Goal: Transaction & Acquisition: Book appointment/travel/reservation

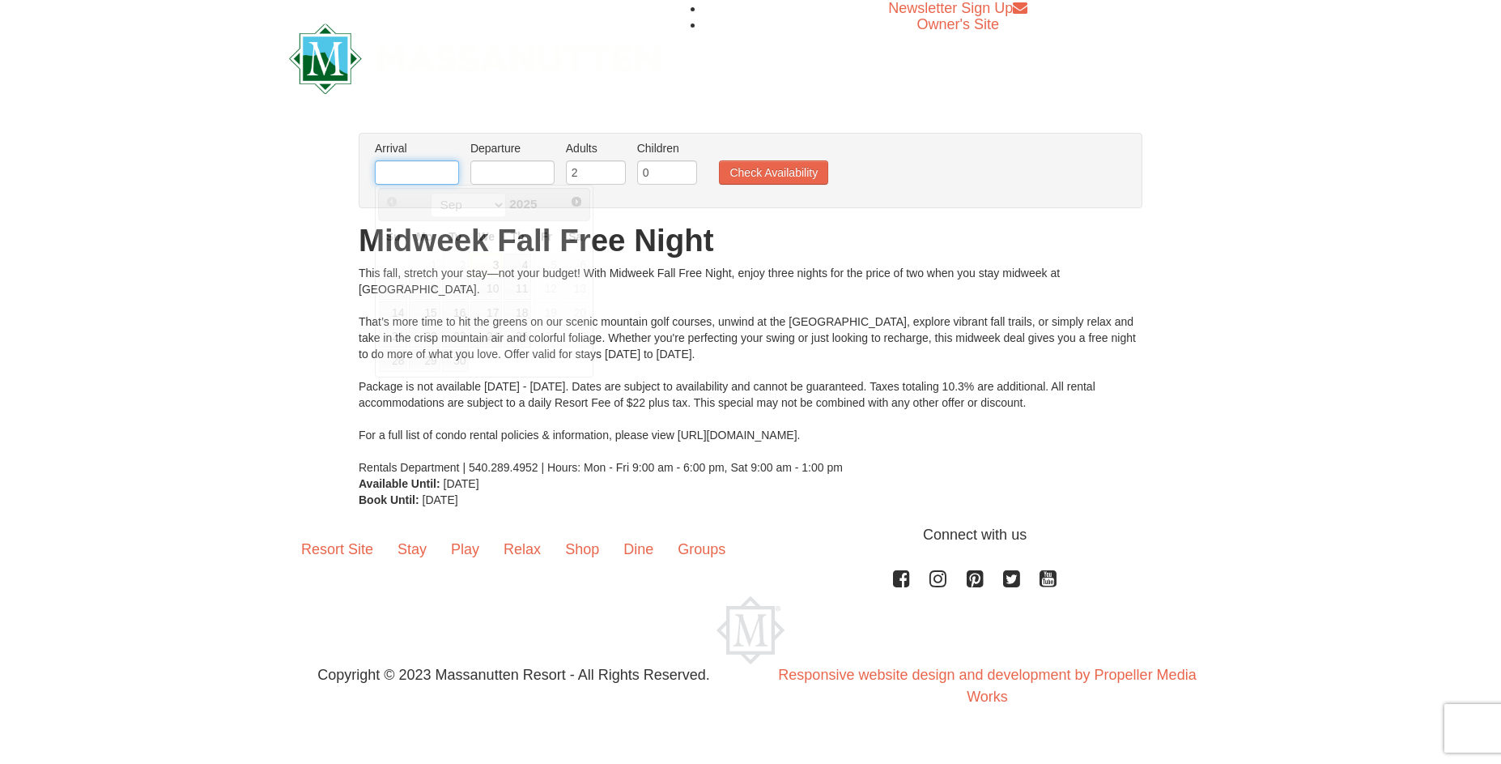
click at [441, 172] on input "text" at bounding box center [417, 172] width 84 height 24
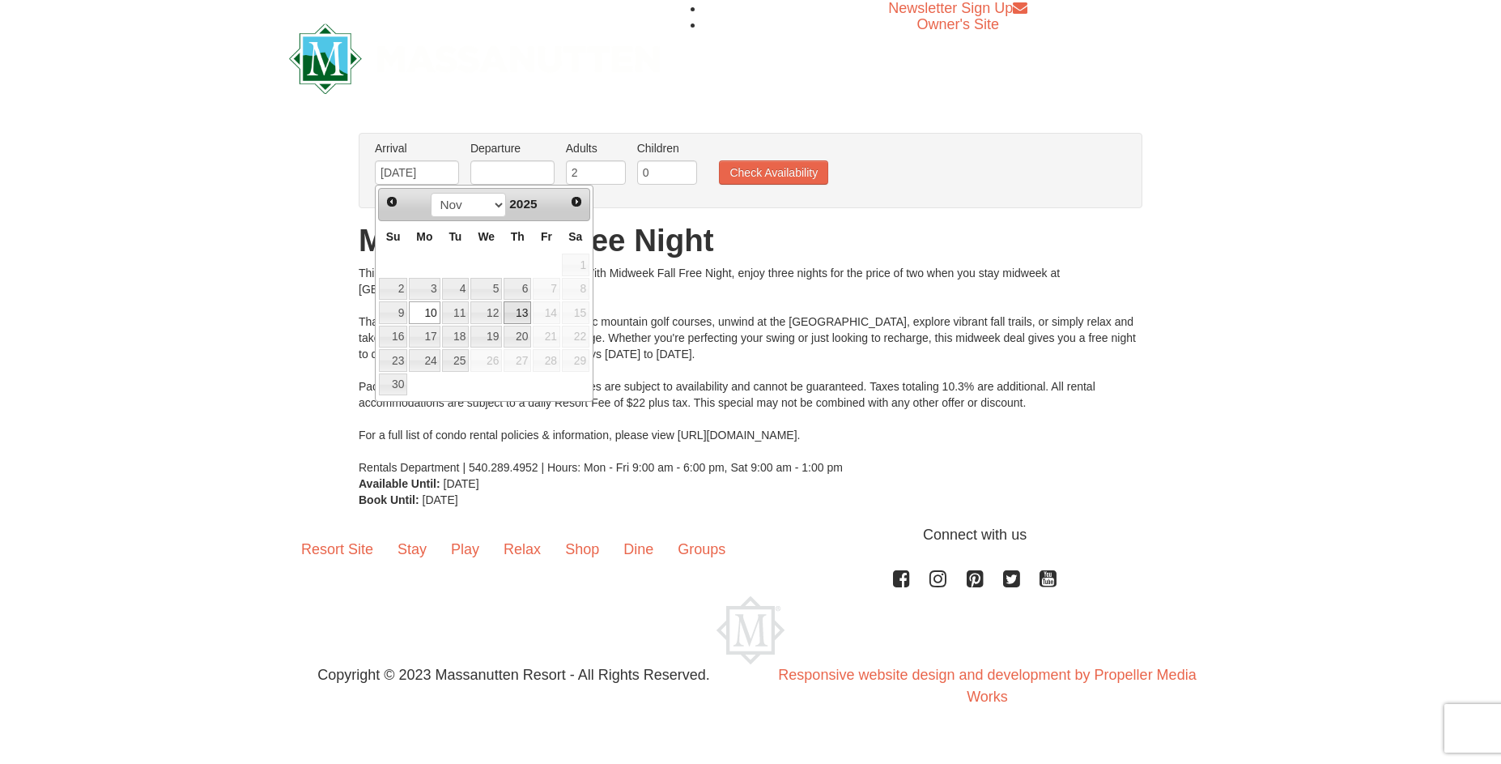
click at [522, 313] on link "13" at bounding box center [518, 312] width 28 height 23
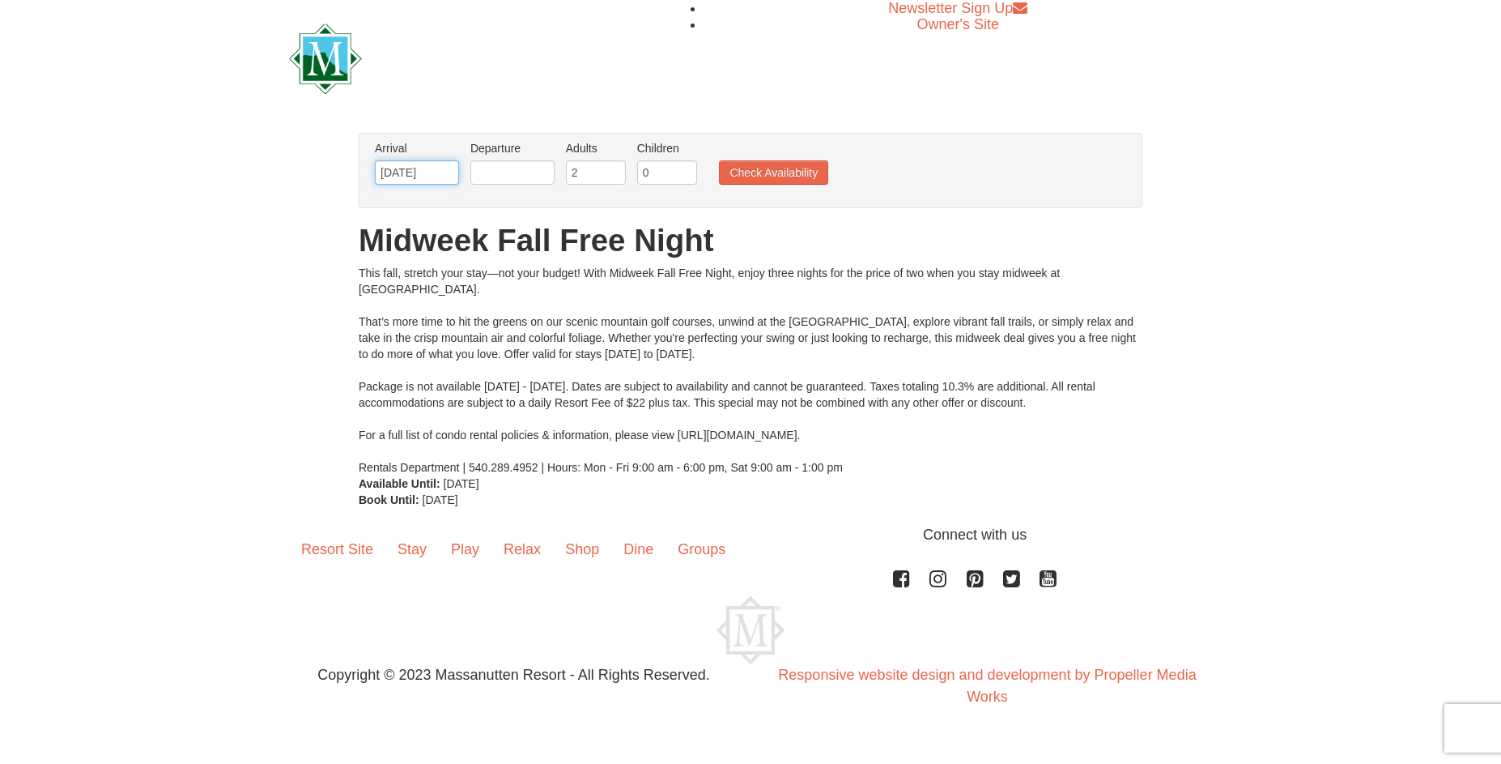
click at [426, 170] on input "[DATE]" at bounding box center [417, 172] width 84 height 24
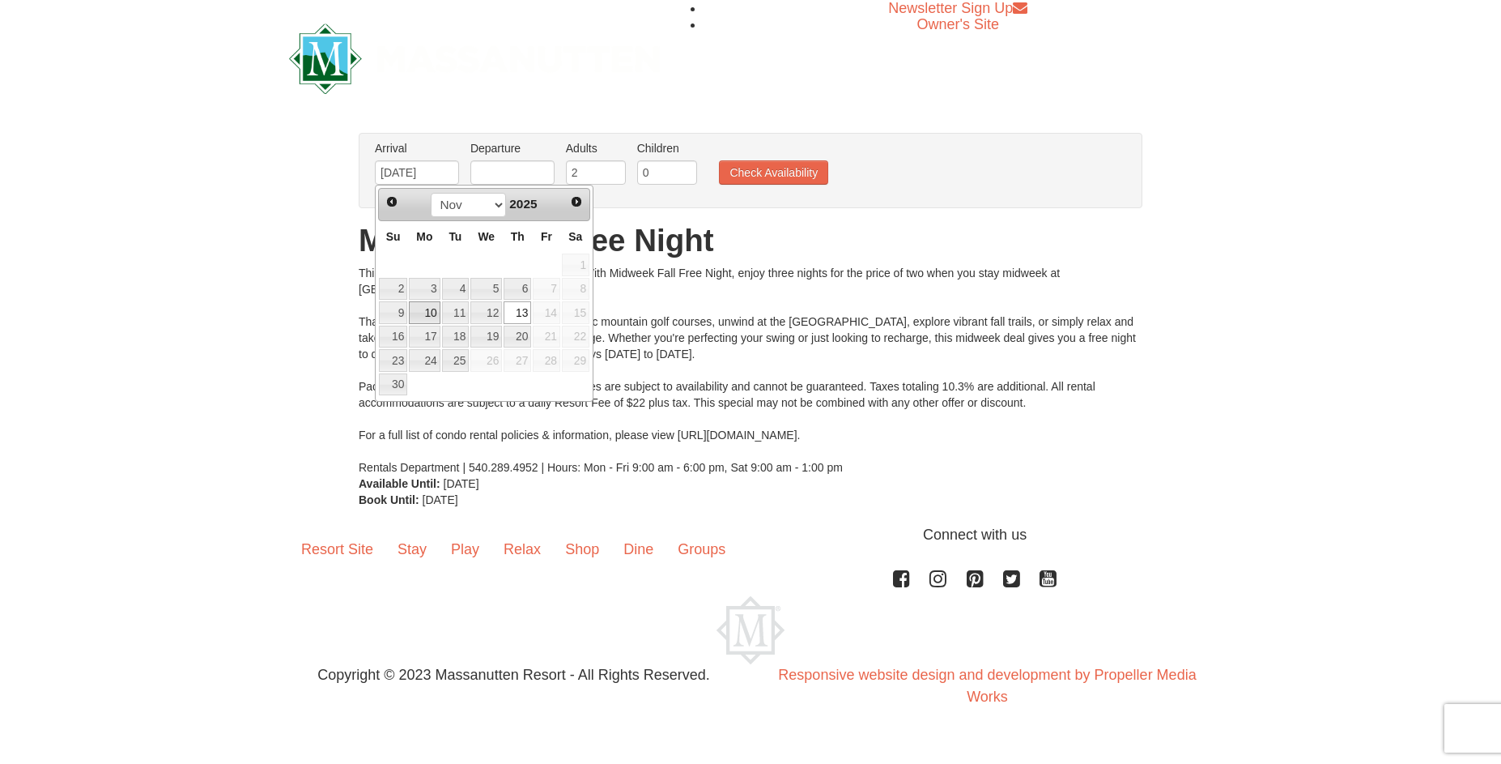
click at [415, 309] on link "10" at bounding box center [424, 312] width 31 height 23
type input "[DATE]"
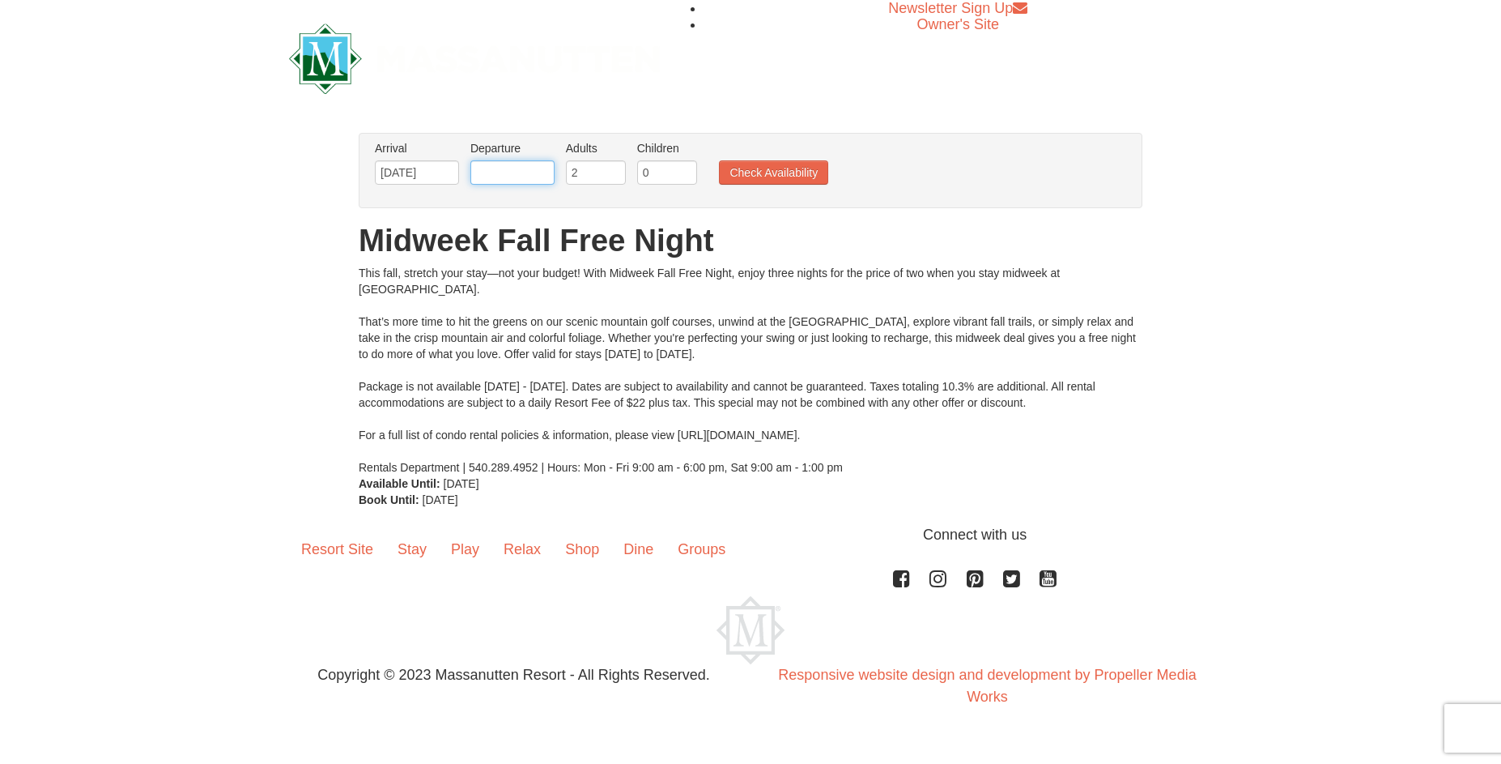
click at [485, 166] on input "text" at bounding box center [512, 172] width 84 height 24
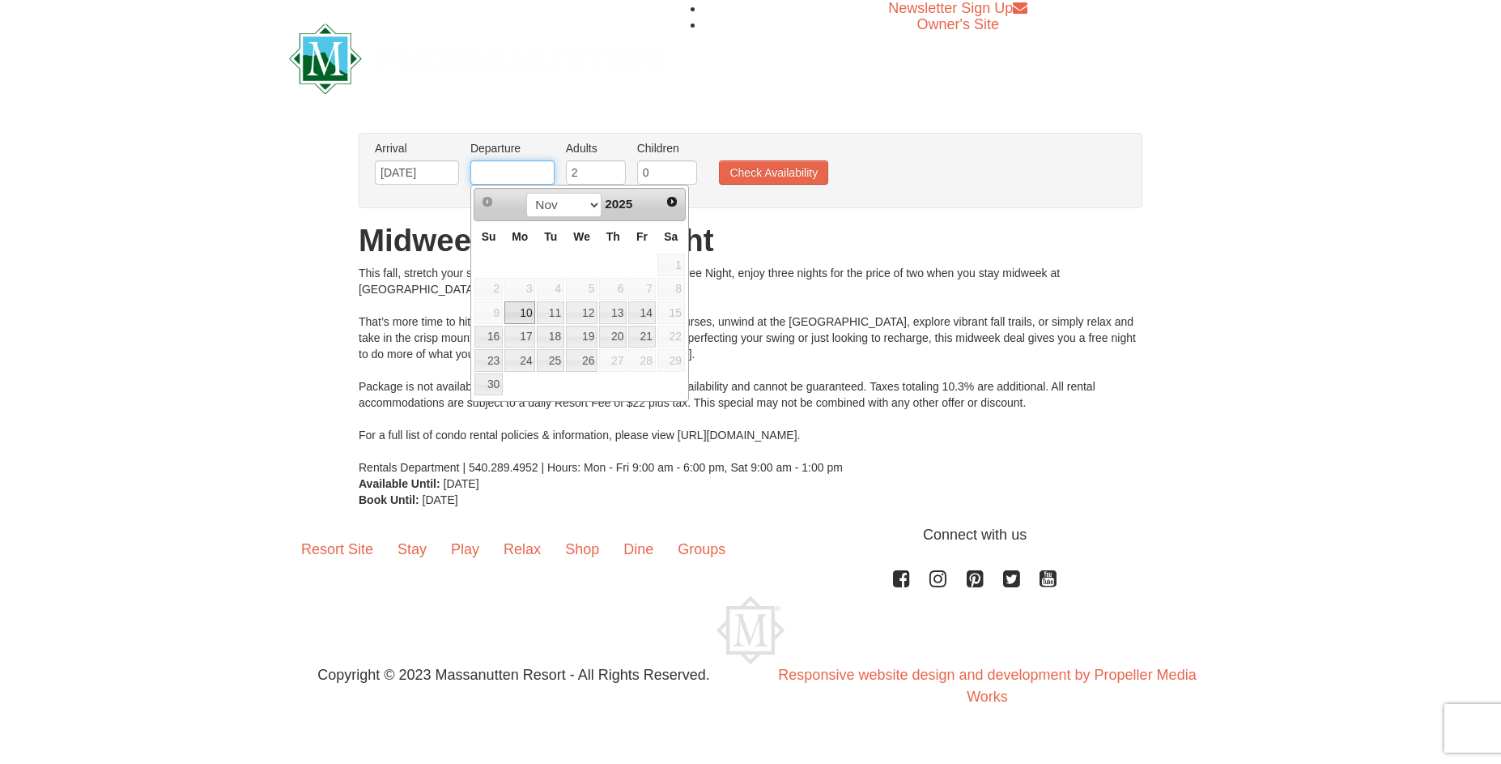
click at [494, 168] on input "text" at bounding box center [512, 172] width 84 height 24
type input "[DATE]"
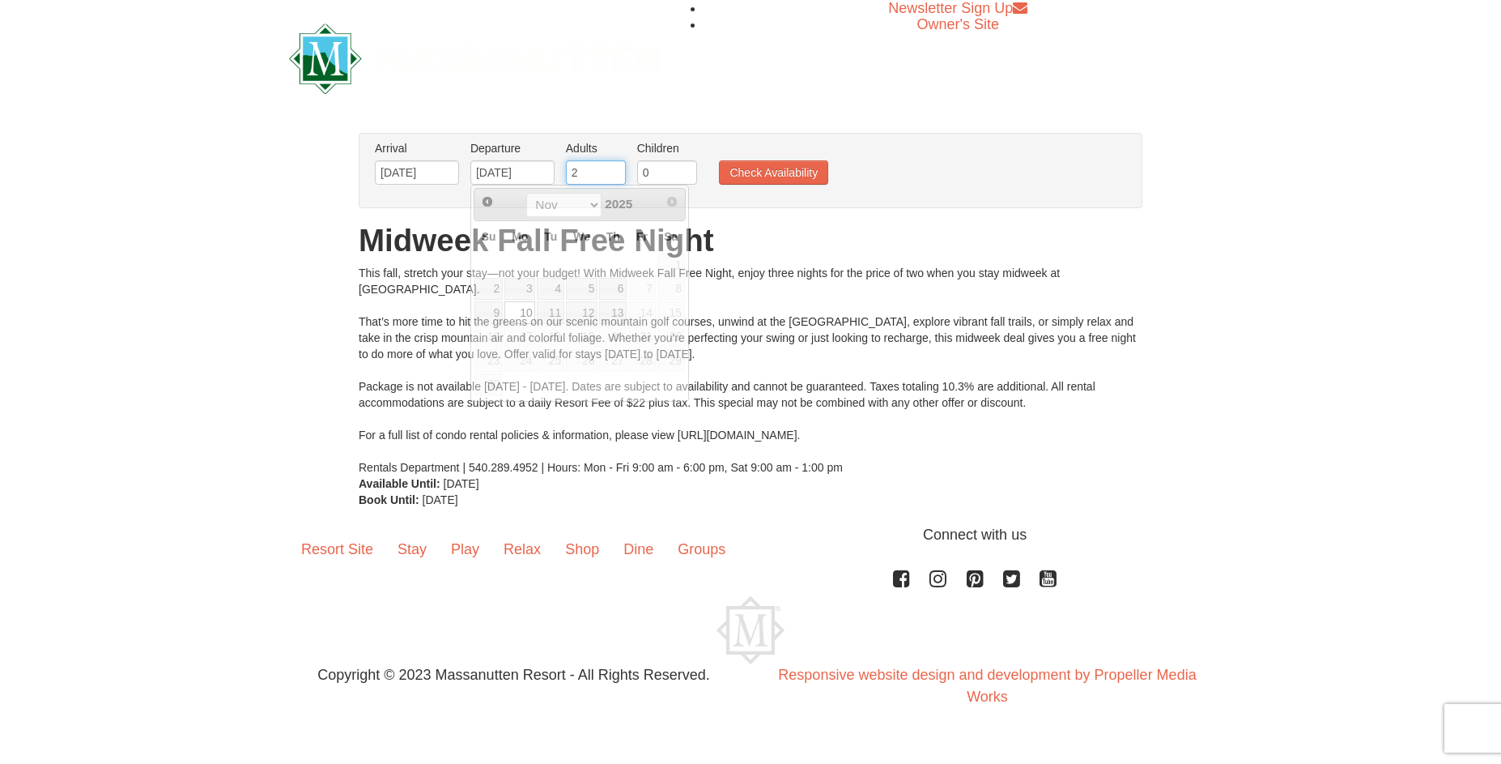
click at [594, 173] on input "2" at bounding box center [596, 172] width 60 height 24
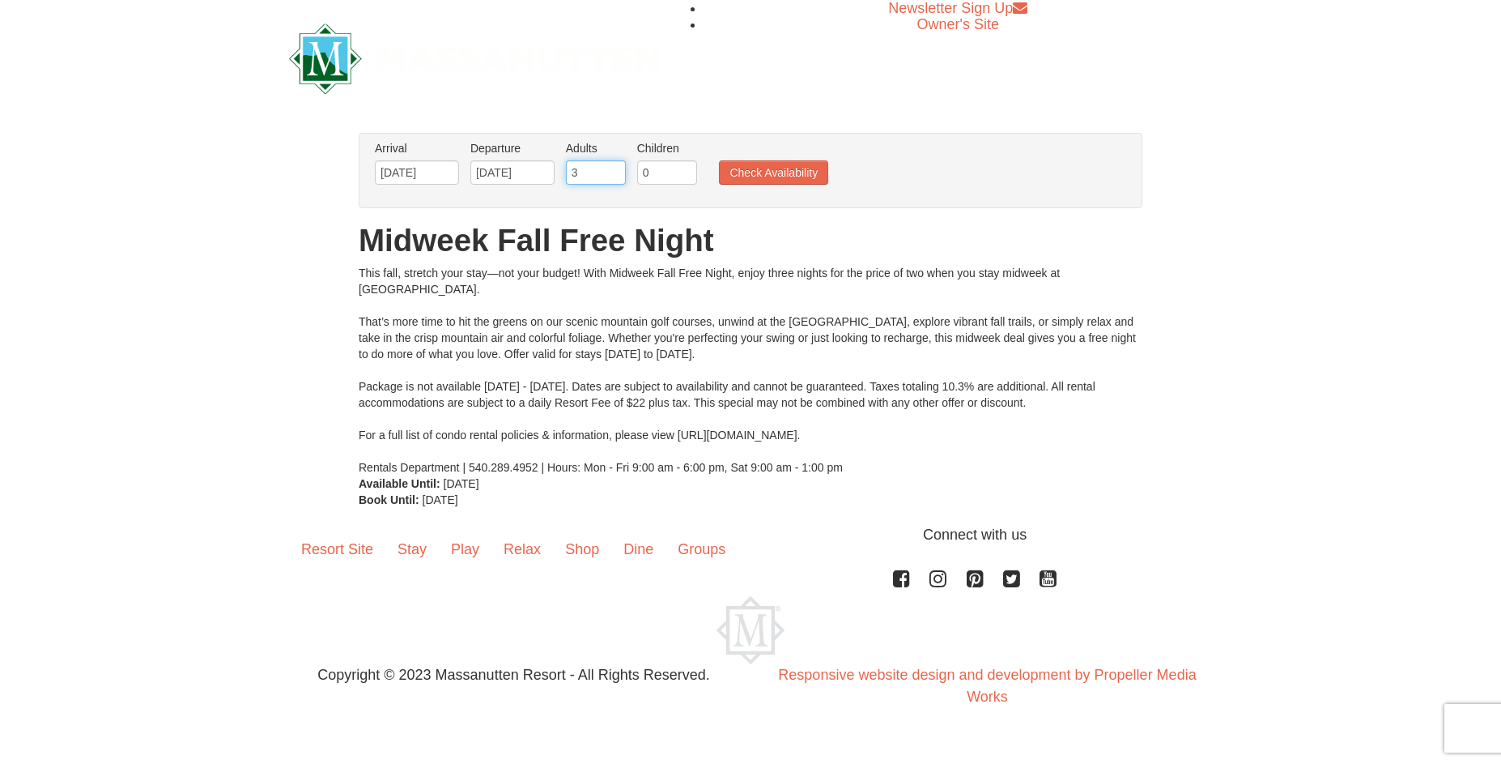
click at [615, 171] on input "3" at bounding box center [596, 172] width 60 height 24
type input "4"
click at [615, 171] on input "4" at bounding box center [596, 172] width 60 height 24
click at [765, 175] on button "Check Availability" at bounding box center [773, 172] width 109 height 24
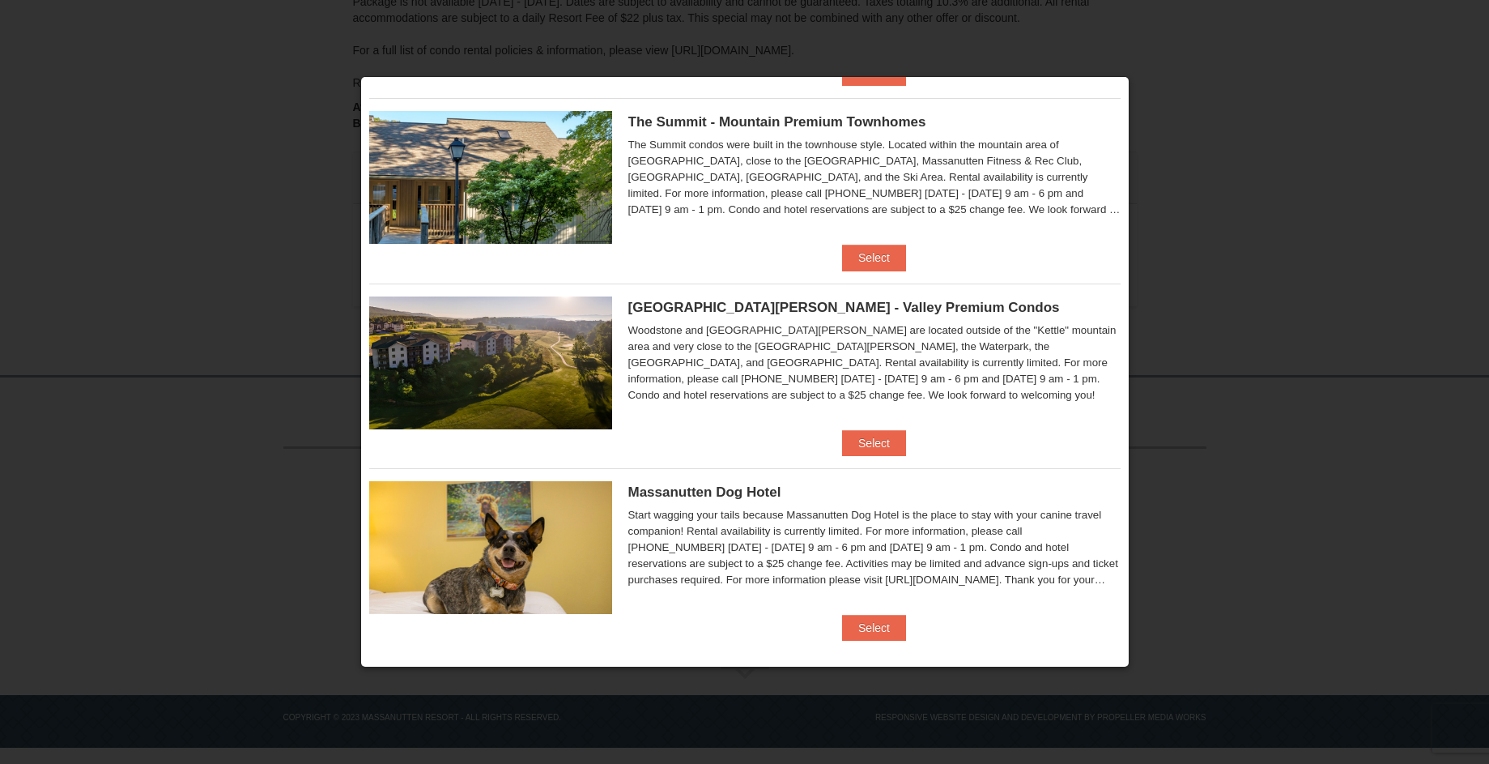
scroll to position [399, 0]
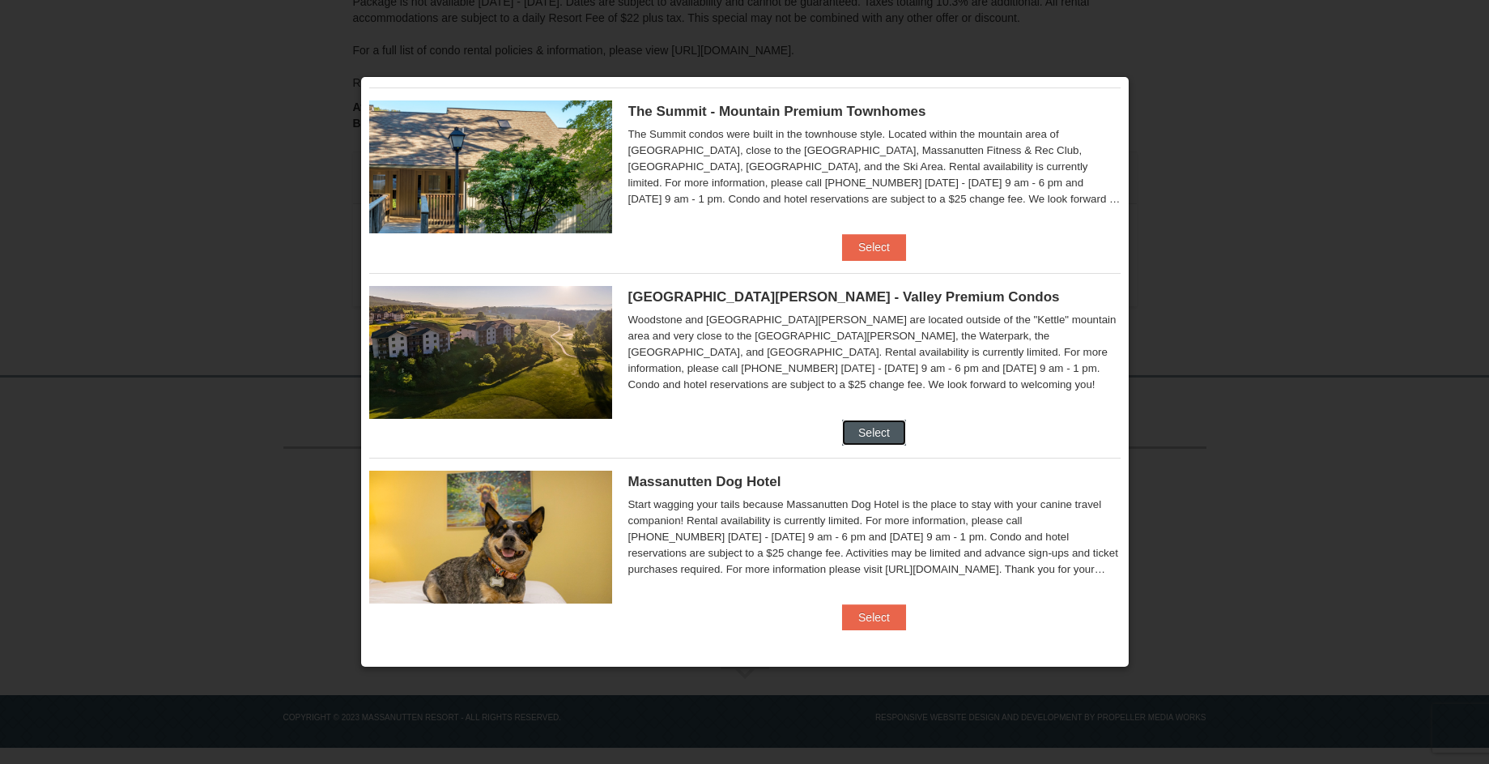
click at [874, 433] on button "Select" at bounding box center [874, 432] width 64 height 26
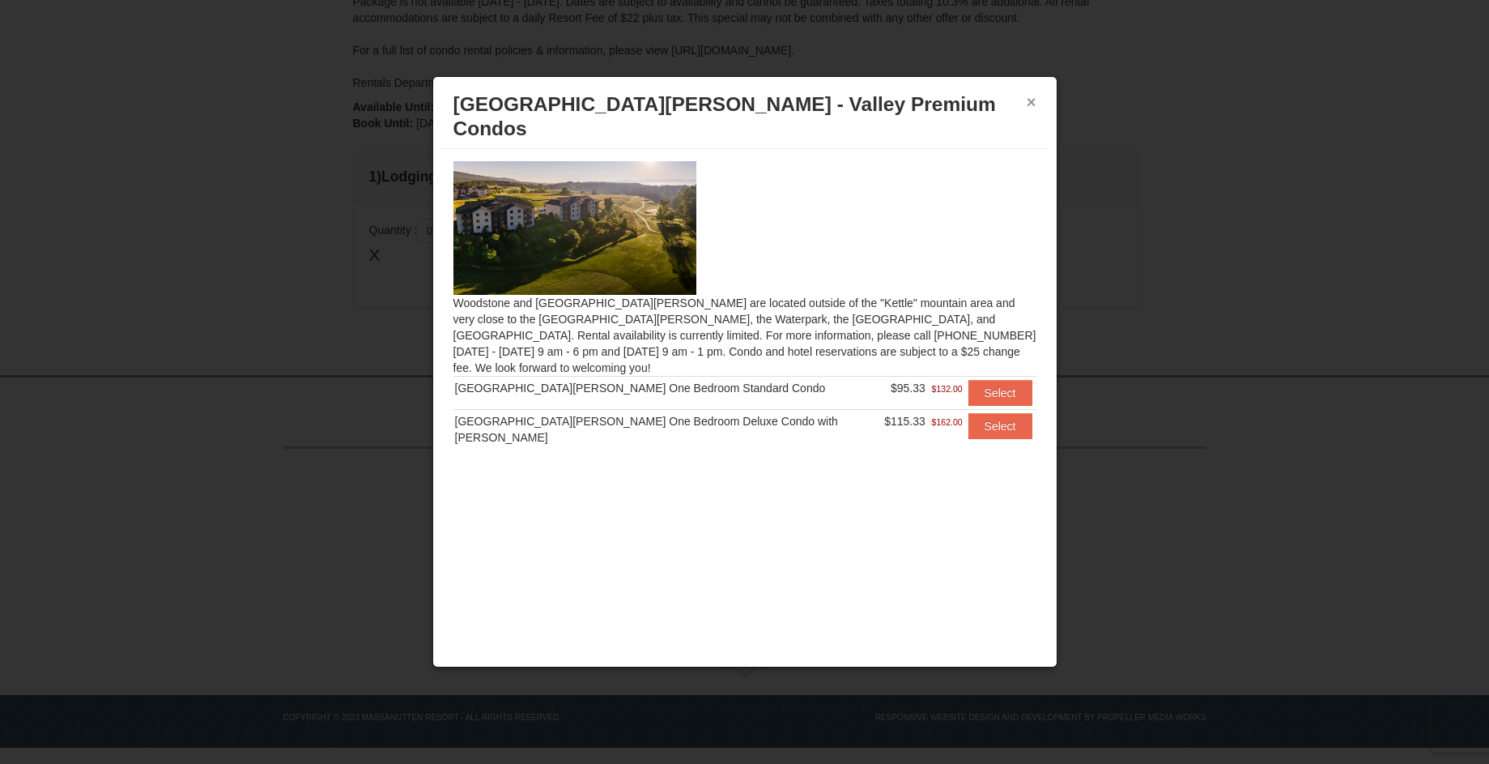
click at [1034, 98] on button "×" at bounding box center [1032, 102] width 10 height 16
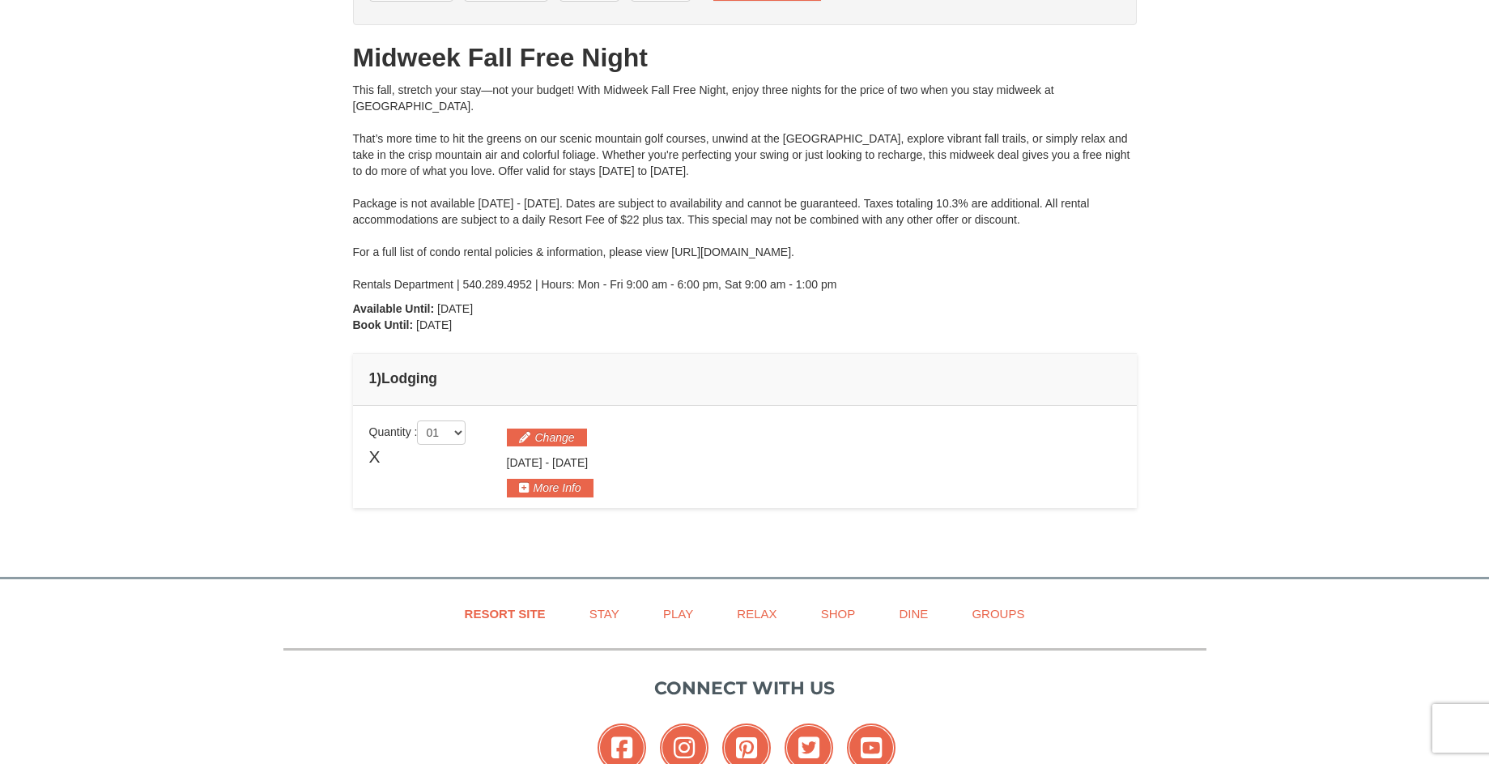
scroll to position [0, 0]
